Goal: Find specific page/section: Find specific page/section

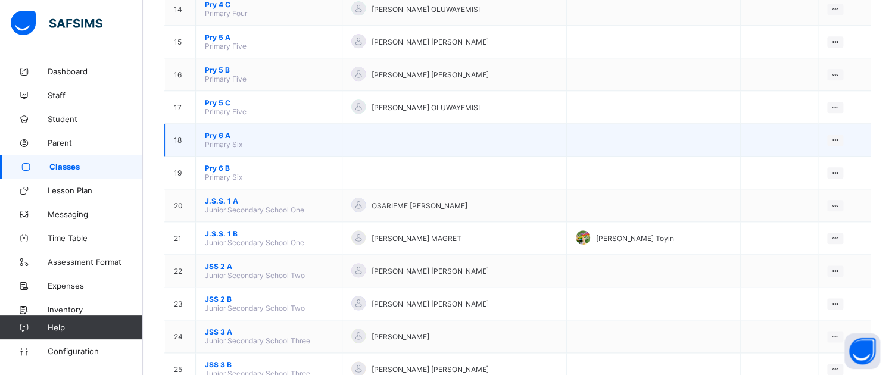
scroll to position [497, 0]
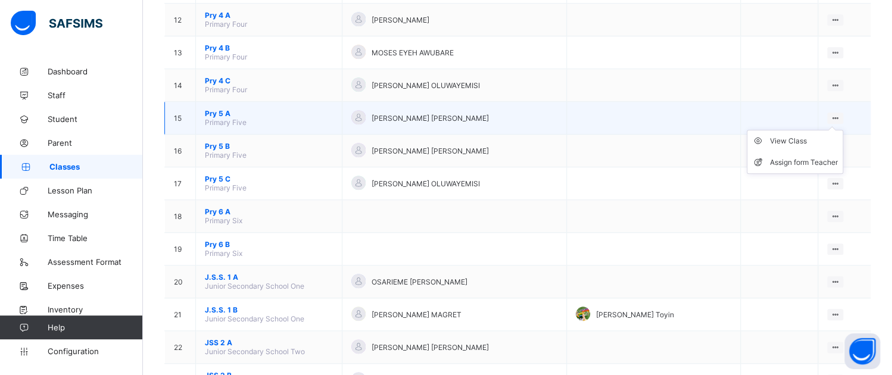
click at [798, 136] on ul "View Class Assign form Teacher" at bounding box center [795, 152] width 96 height 44
click at [797, 141] on div "View Class" at bounding box center [804, 141] width 68 height 12
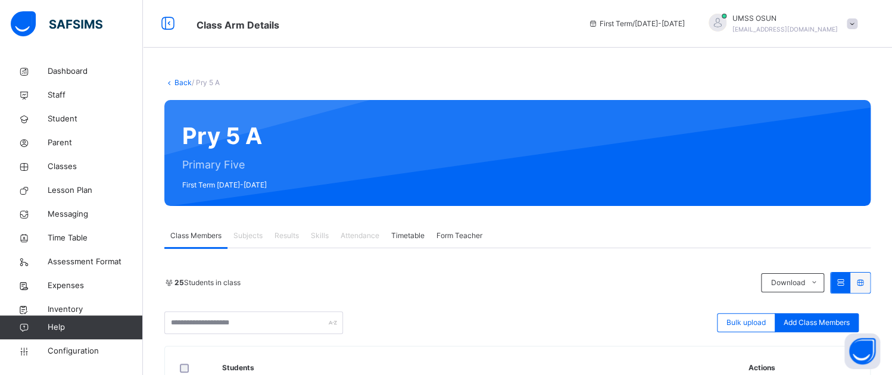
click at [197, 232] on span "Class Members" at bounding box center [195, 235] width 51 height 11
click at [726, 27] on div at bounding box center [718, 23] width 18 height 18
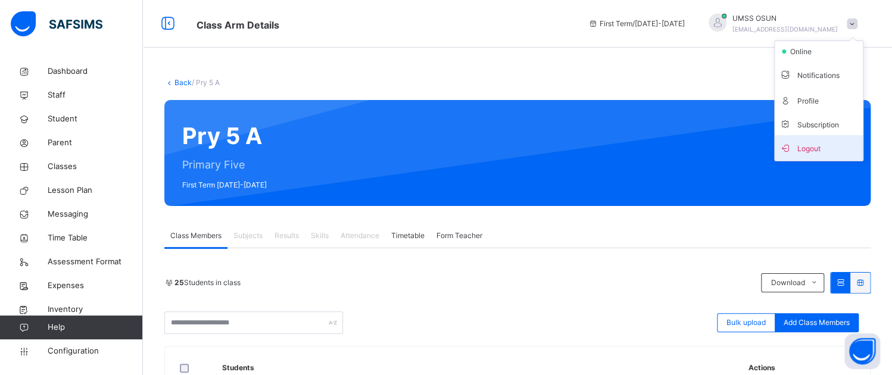
click at [807, 148] on span "Logout" at bounding box center [818, 148] width 79 height 16
